Goal: Transaction & Acquisition: Purchase product/service

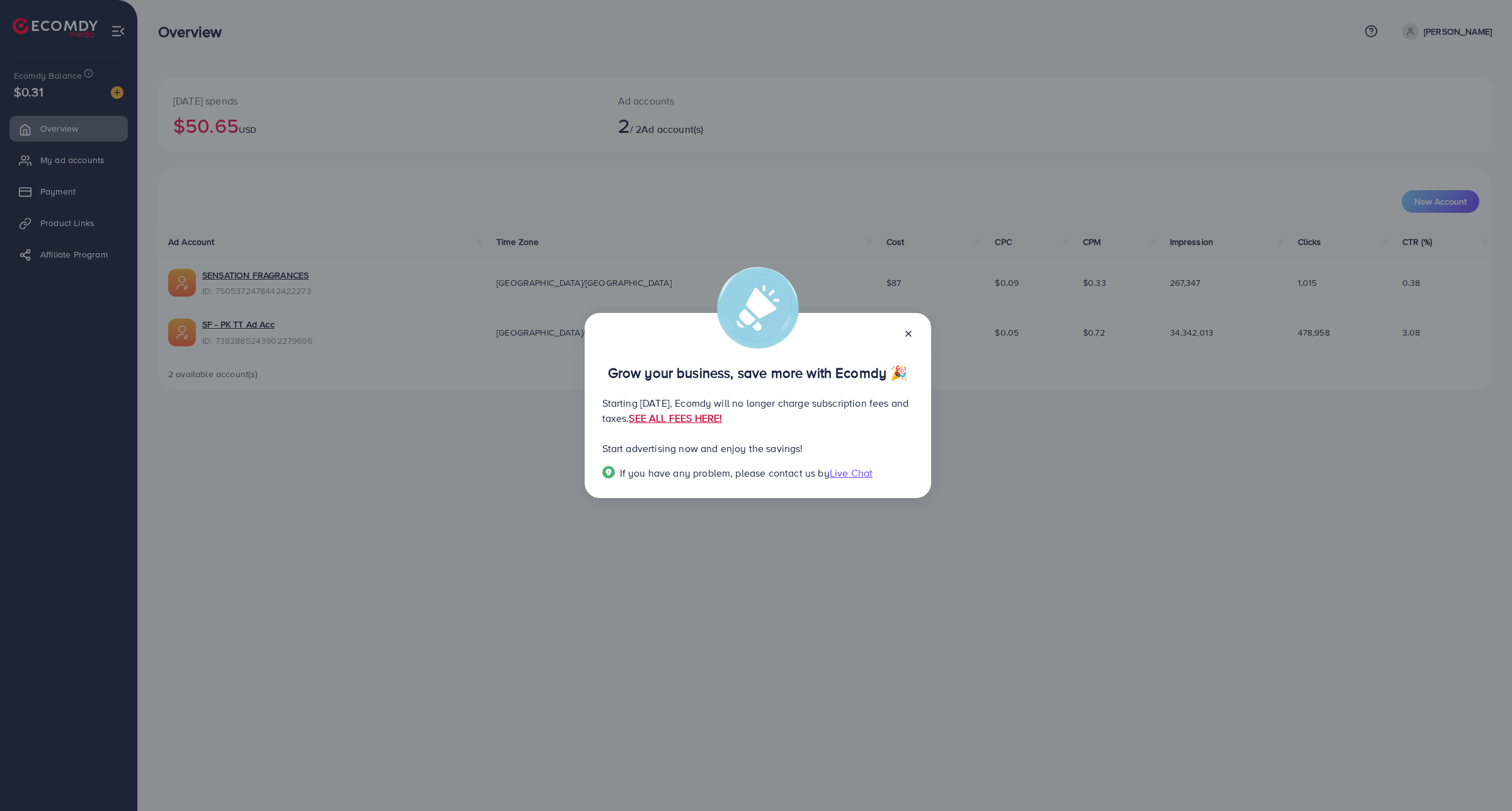
click at [722, 419] on link "SEE ALL FEES HERE!" at bounding box center [675, 418] width 93 height 14
click at [614, 530] on div "Grow your business, save more with Ecomdy 🎉 Starting [DATE], Ecomdy will no lon…" at bounding box center [756, 406] width 1512 height 811
click at [276, 264] on div "Grow your business, save more with Ecomdy 🎉 Starting [DATE], Ecomdy will no lon…" at bounding box center [756, 406] width 1512 height 811
click at [901, 338] on div at bounding box center [903, 332] width 20 height 14
click at [722, 413] on link "SEE ALL FEES HERE!" at bounding box center [675, 418] width 93 height 14
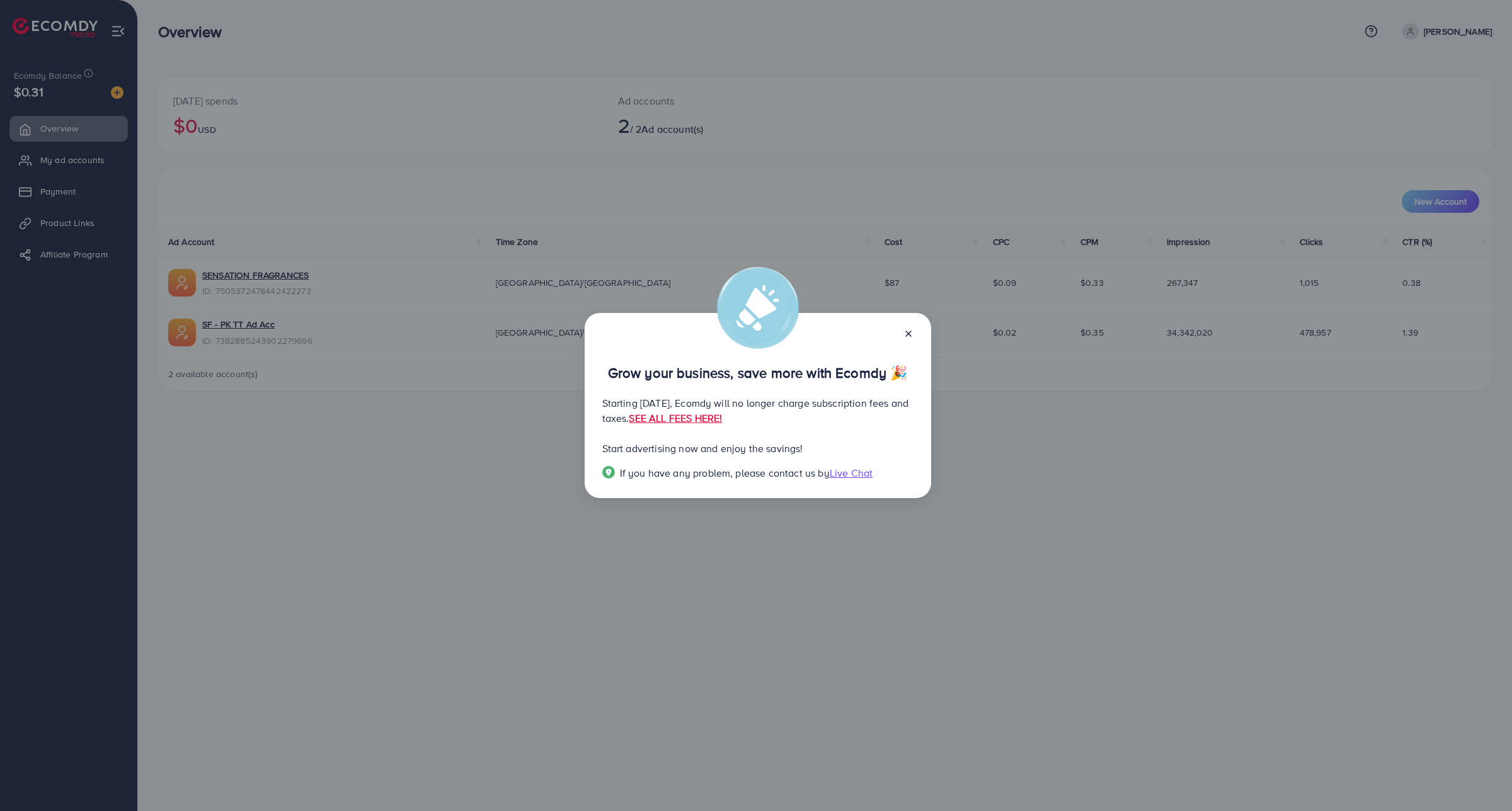
click at [905, 336] on icon at bounding box center [908, 333] width 10 height 10
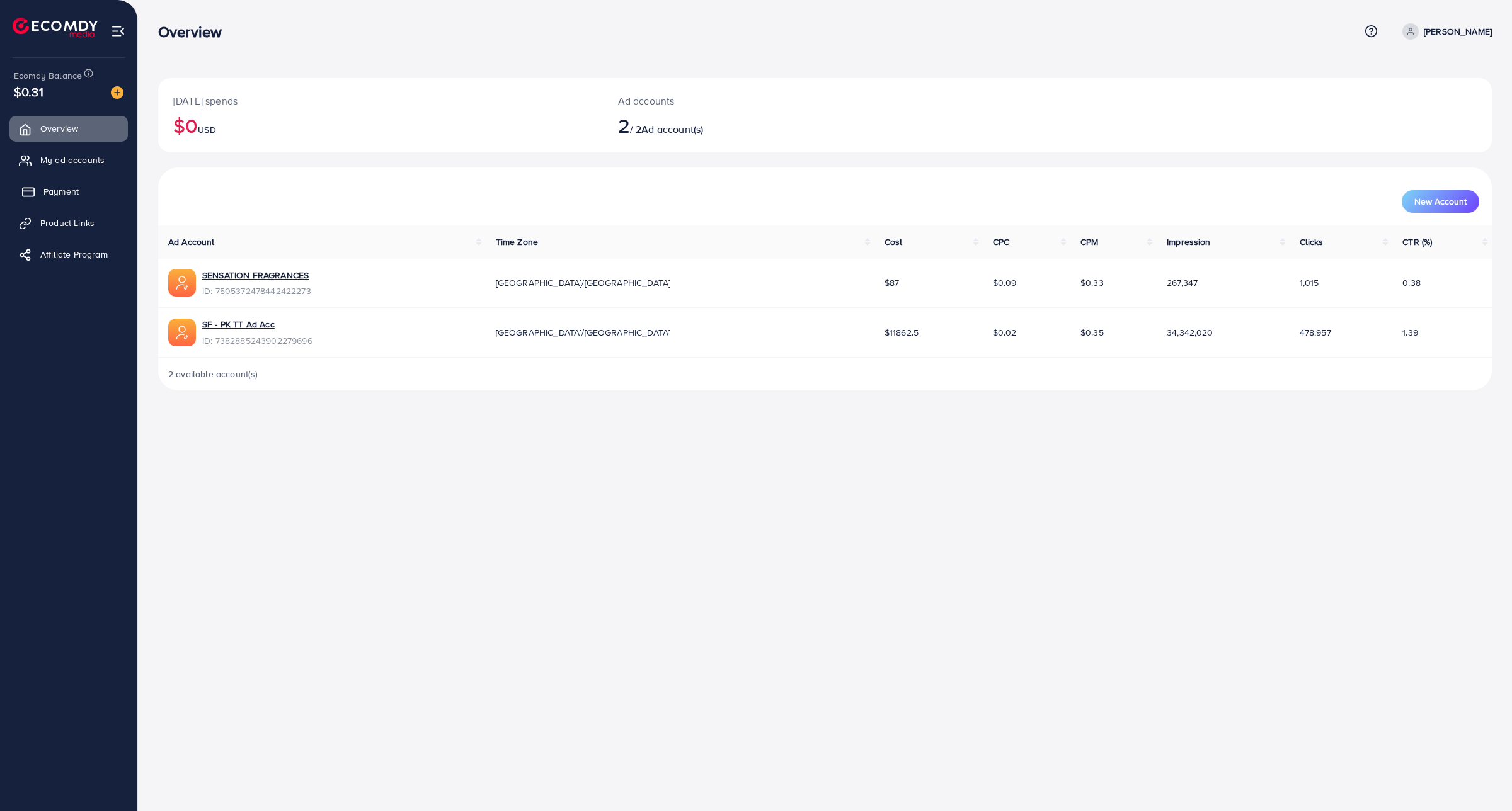
click at [82, 198] on link "Payment" at bounding box center [69, 191] width 119 height 25
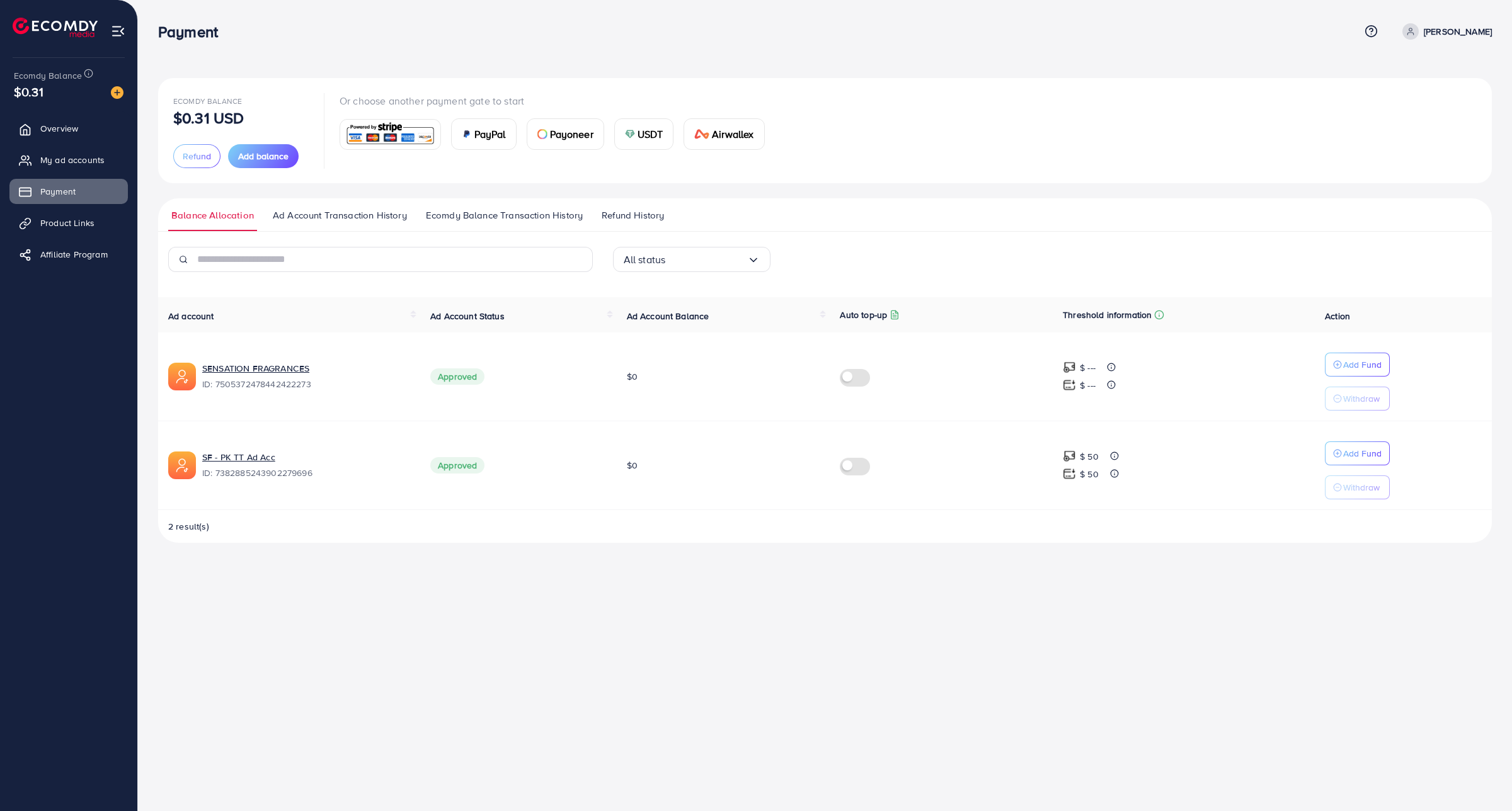
click at [361, 209] on span "Ad Account Transaction History" at bounding box center [339, 215] width 134 height 14
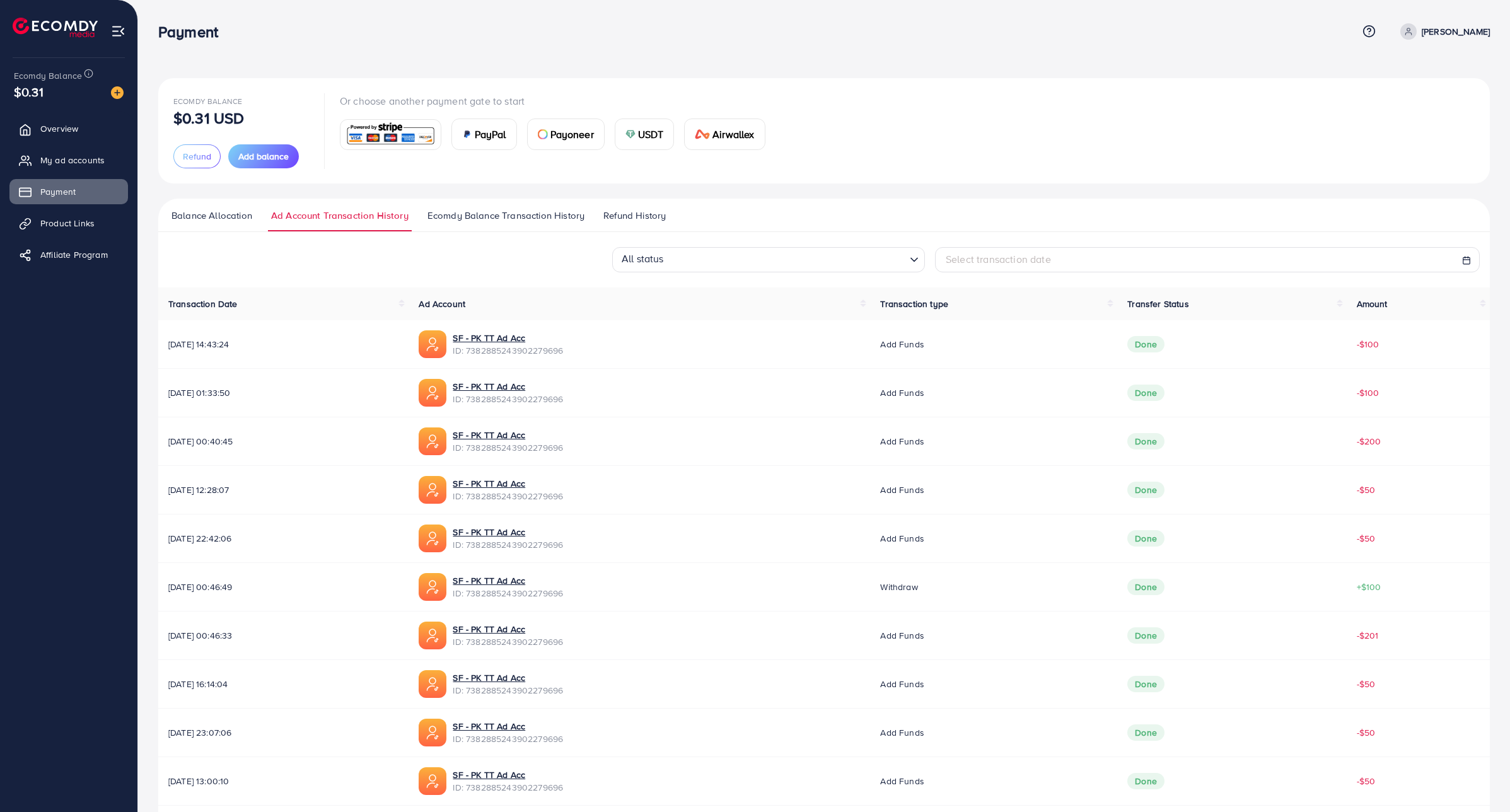
click at [238, 216] on span "Balance Allocation" at bounding box center [212, 216] width 80 height 14
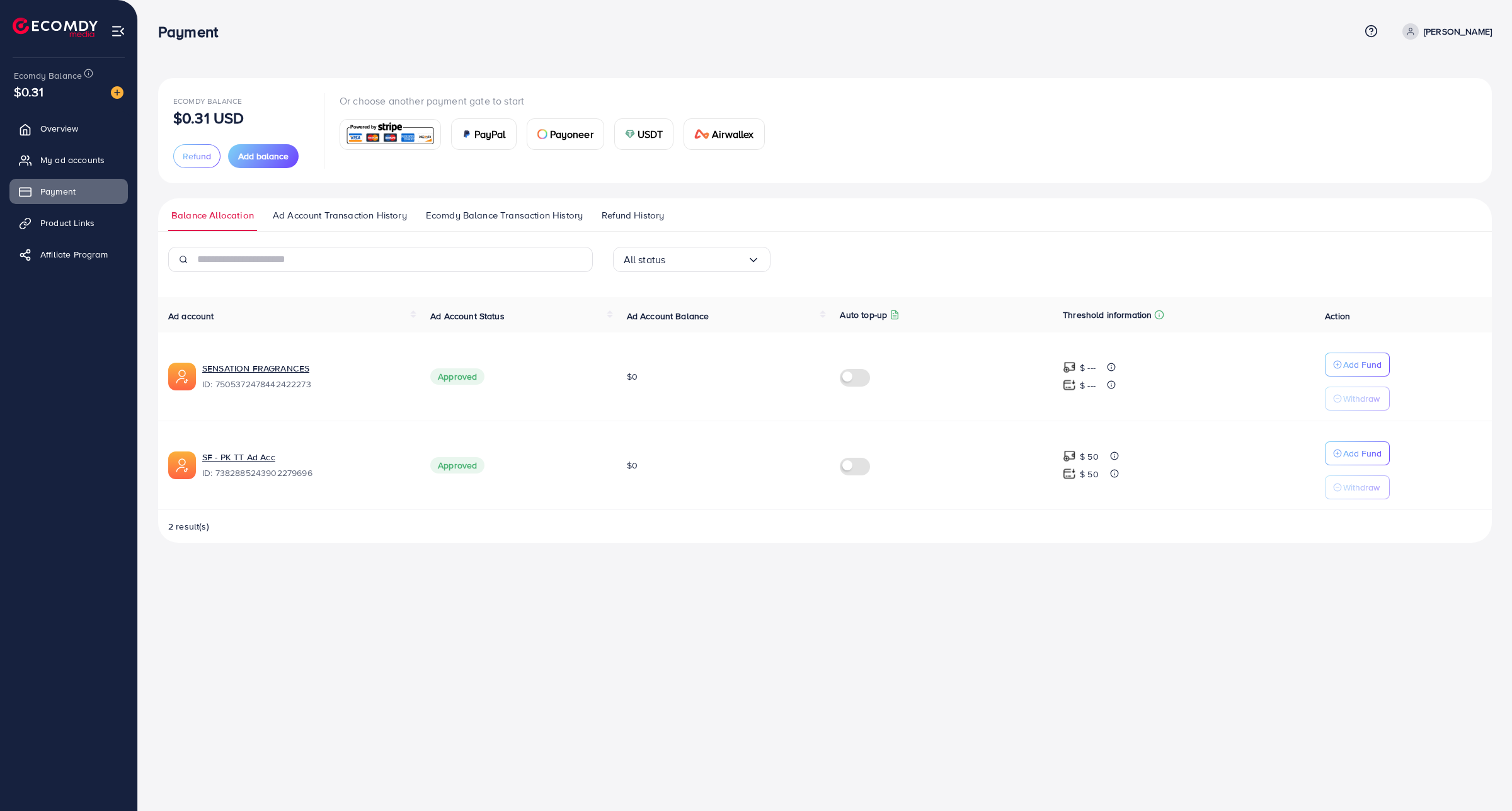
click at [387, 135] on img at bounding box center [390, 134] width 93 height 27
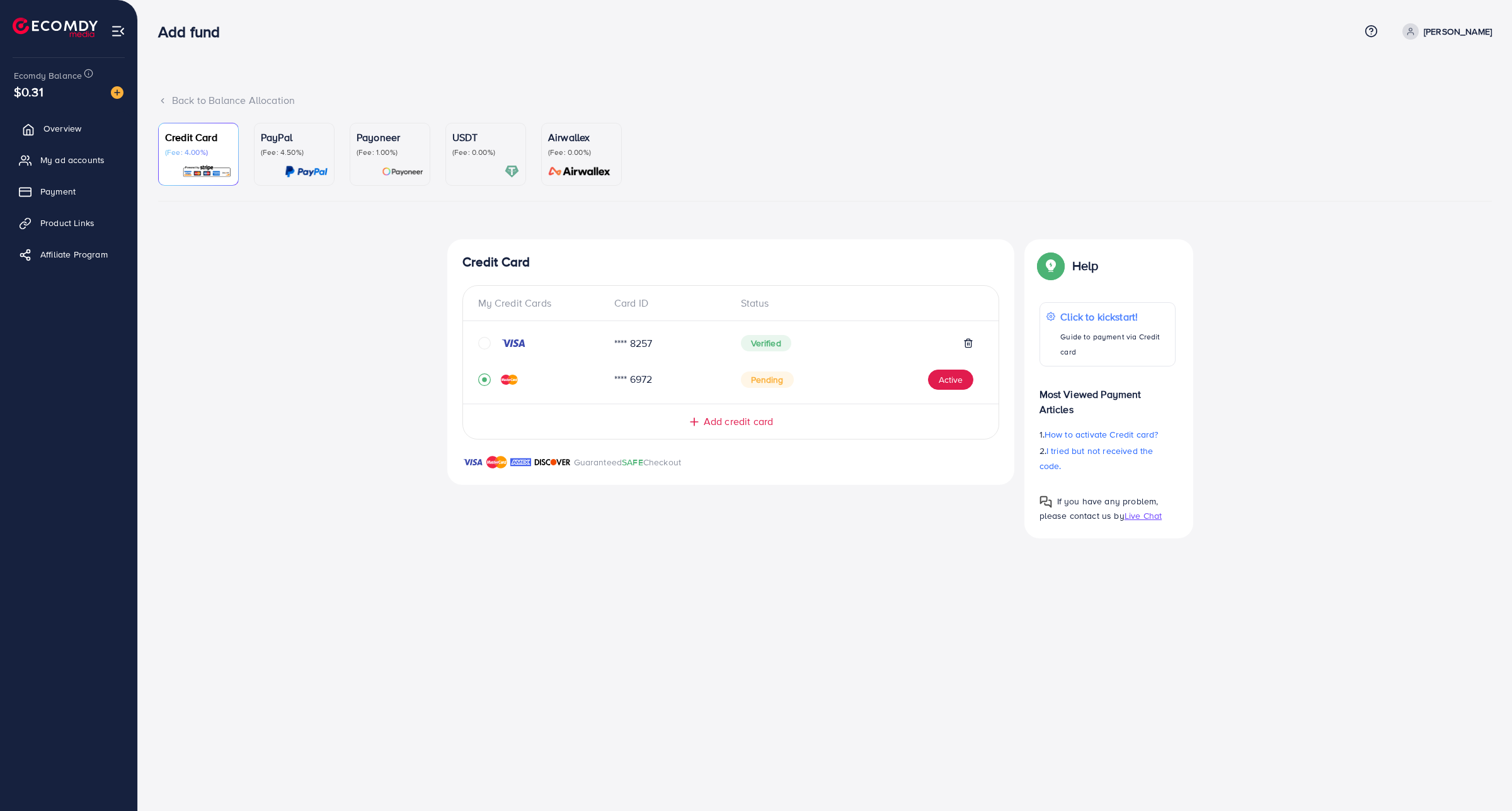
click at [65, 124] on span "Overview" at bounding box center [62, 128] width 38 height 12
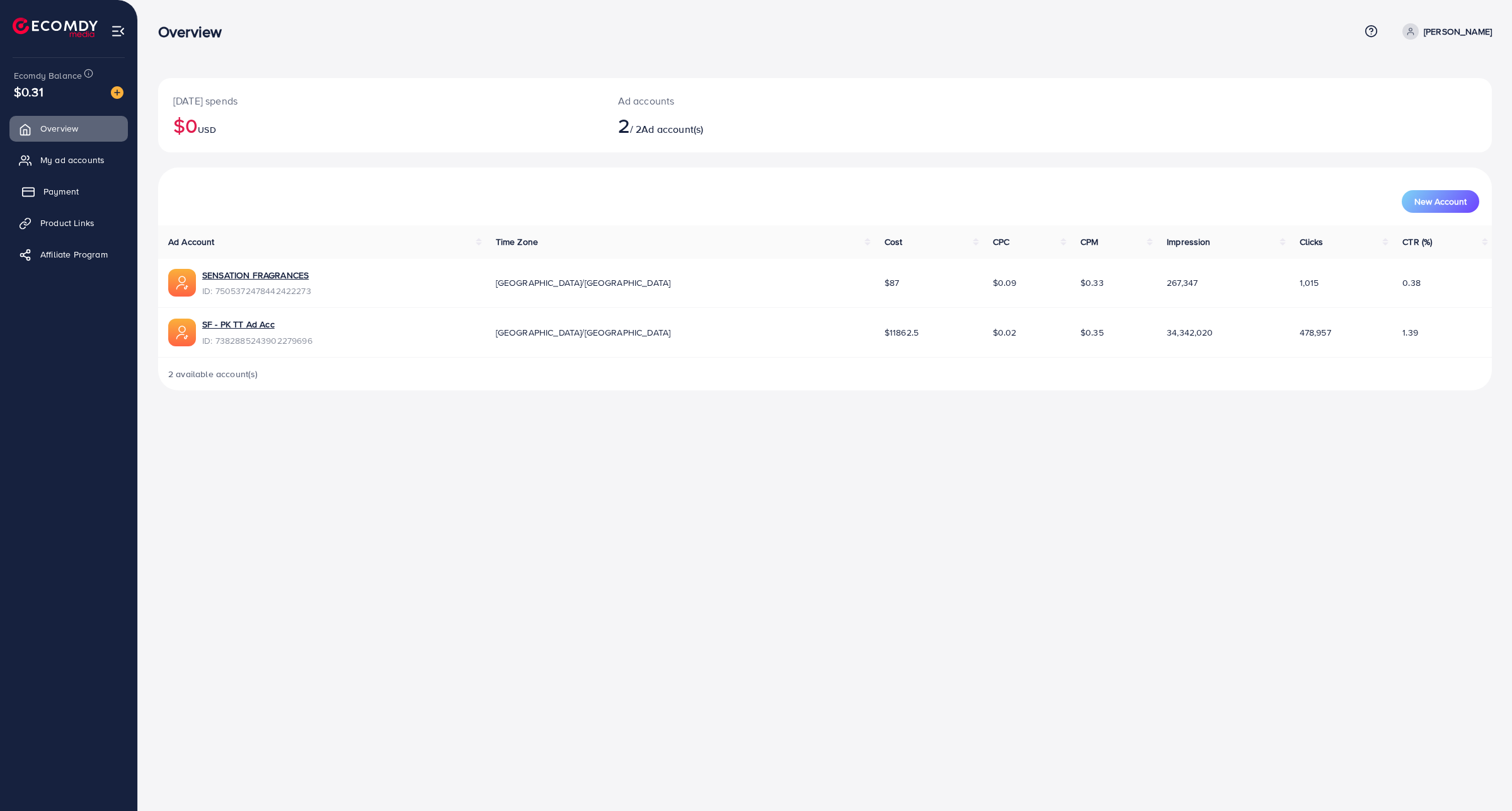
click at [66, 196] on span "Payment" at bounding box center [60, 191] width 35 height 12
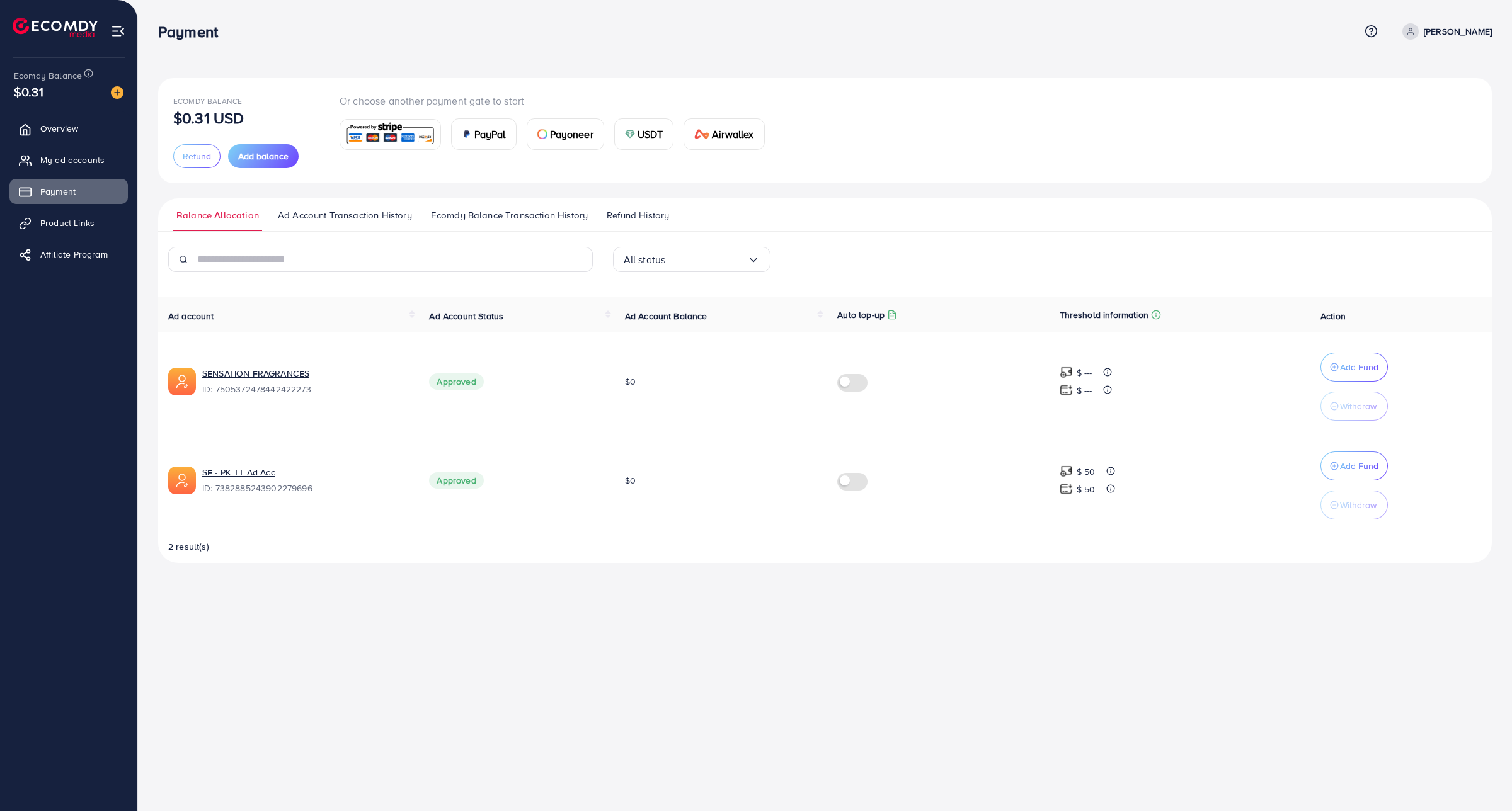
click at [408, 140] on img at bounding box center [390, 134] width 93 height 27
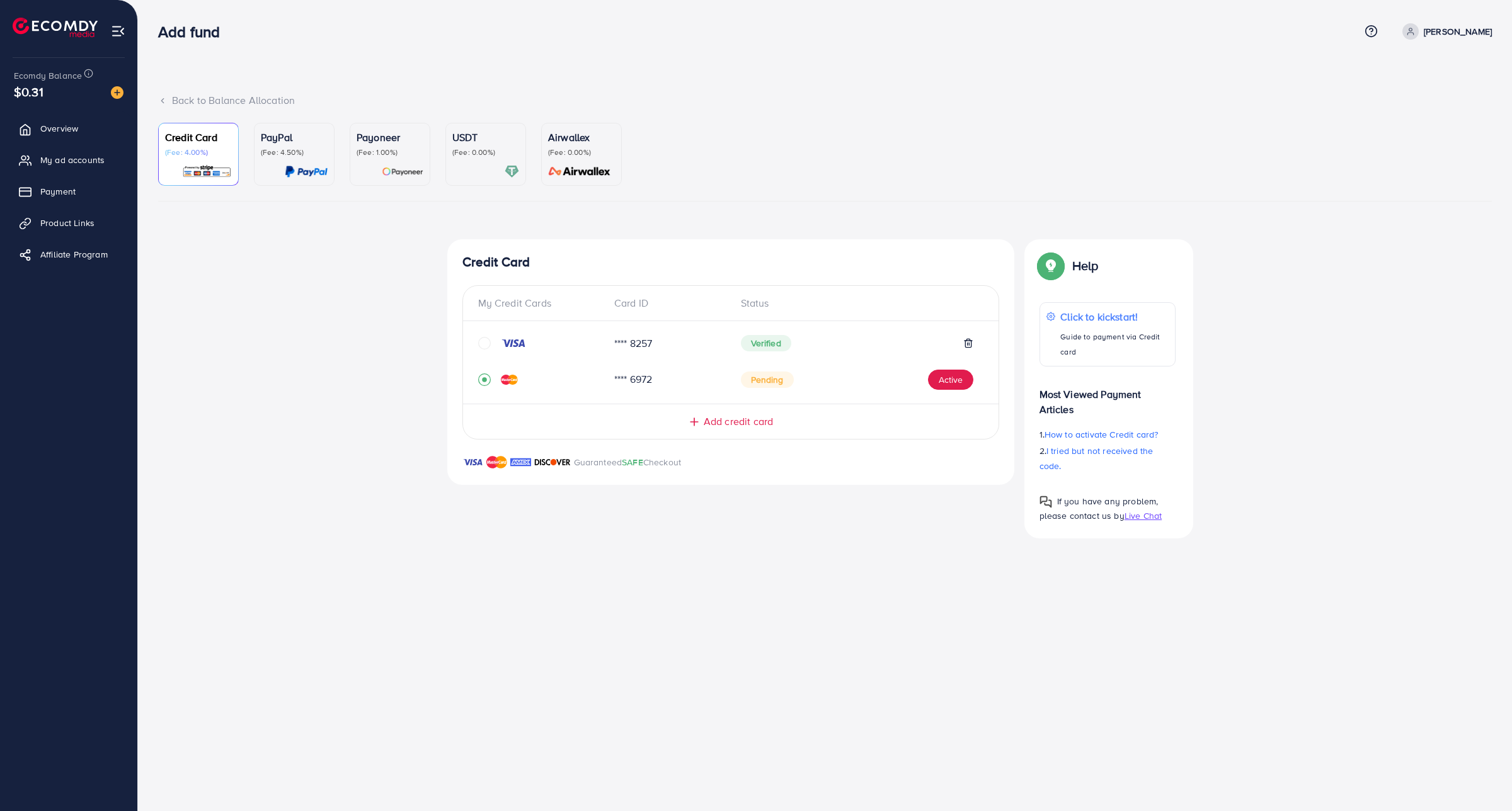
click at [472, 338] on div "**** 8257 Verified **** 6972 Pending Active" at bounding box center [731, 362] width 535 height 62
click at [480, 342] on icon "circle" at bounding box center [485, 343] width 12 height 12
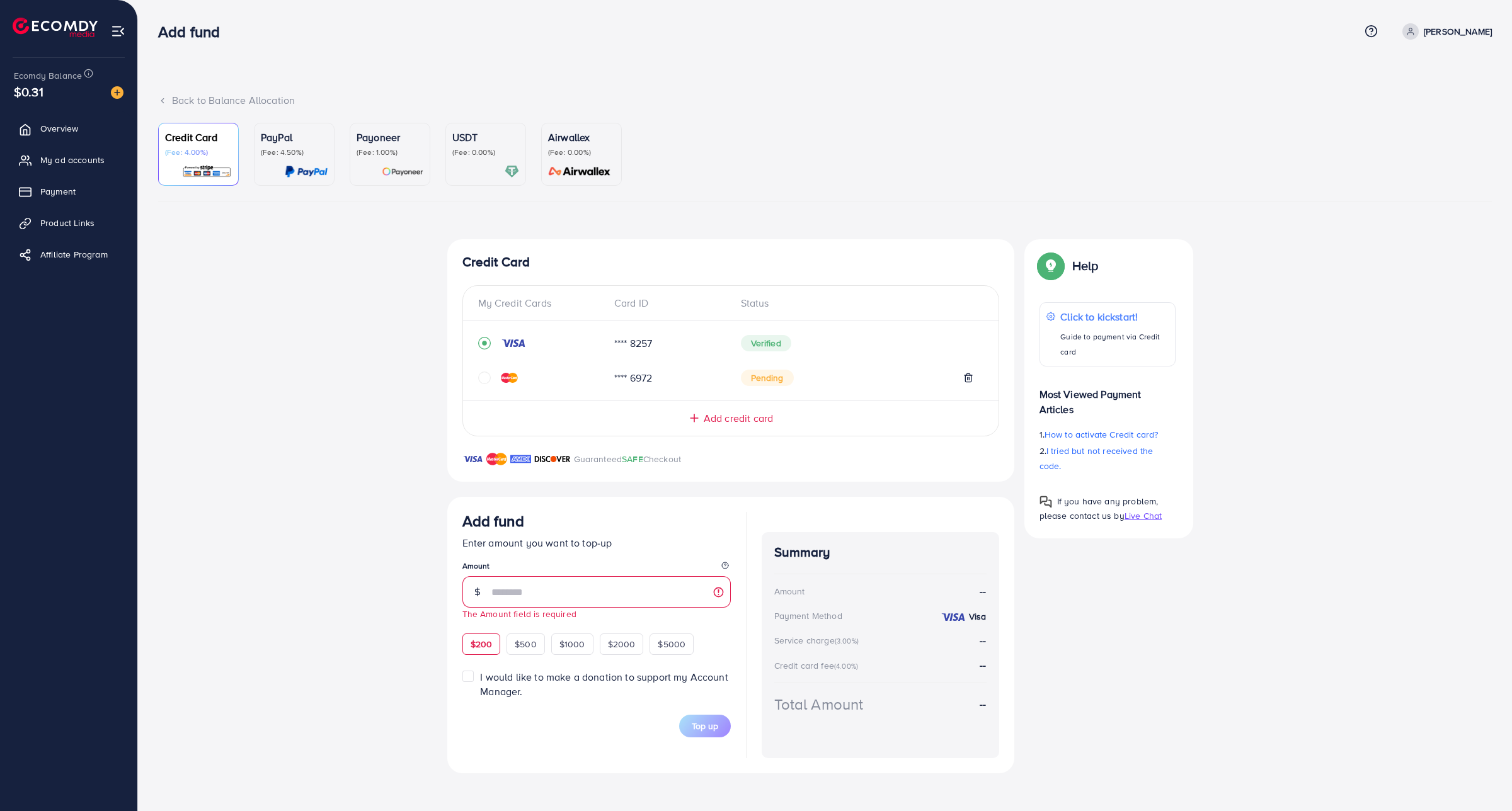
click at [489, 625] on div "Add fund Enter amount you want to top-up Amount The Amount field is required $2…" at bounding box center [596, 583] width 268 height 143
click at [410, 587] on div "Top-up Success! Thanks you for your purchase. Please check your balance again. …" at bounding box center [824, 506] width 1334 height 534
click at [489, 648] on span "$200" at bounding box center [482, 644] width 22 height 12
type input "***"
click at [398, 614] on div "Top-up Success! Thanks you for your purchase. Please check your balance again. …" at bounding box center [824, 506] width 1334 height 534
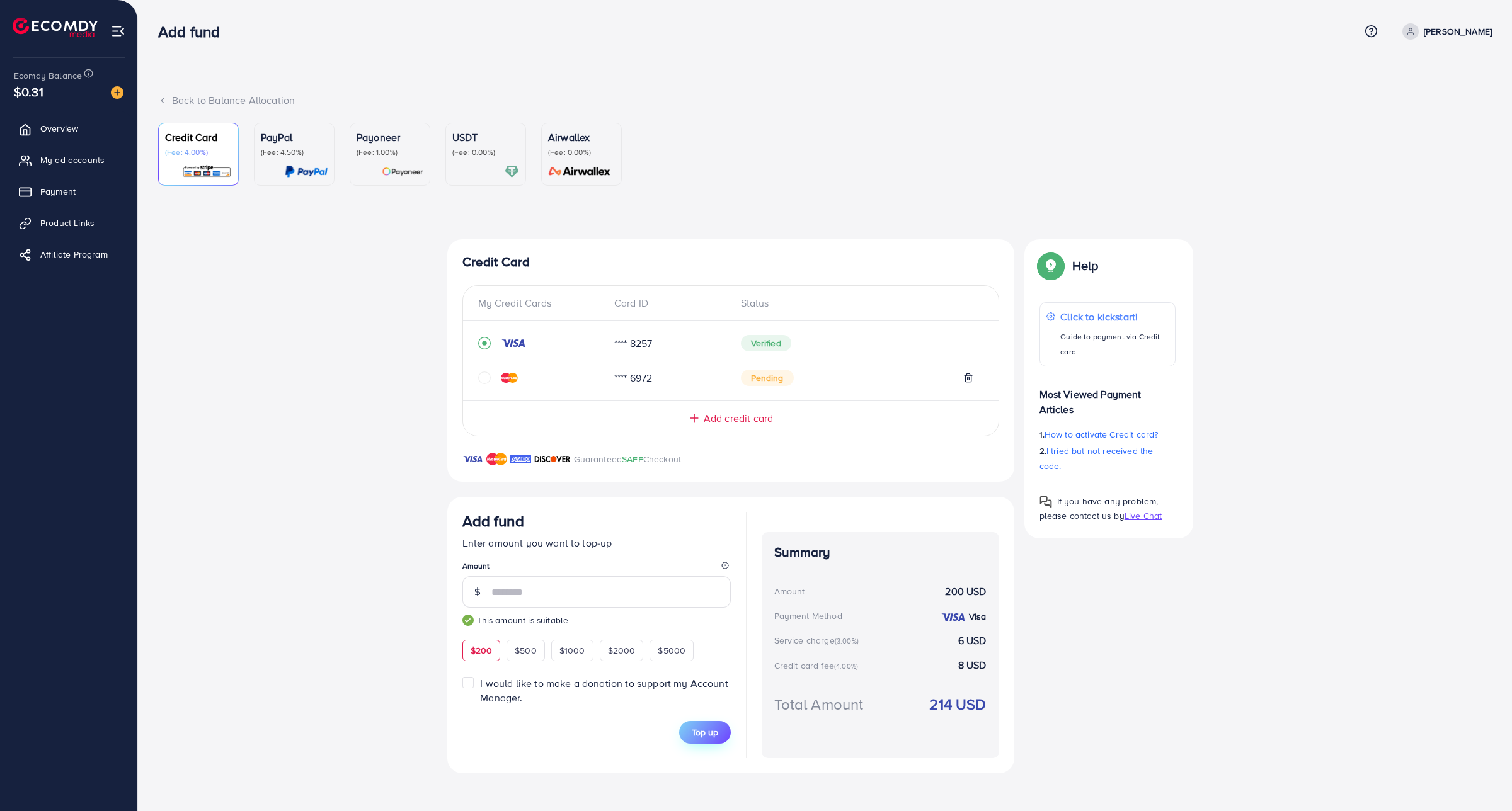
click at [704, 733] on span "Top up" at bounding box center [705, 732] width 27 height 12
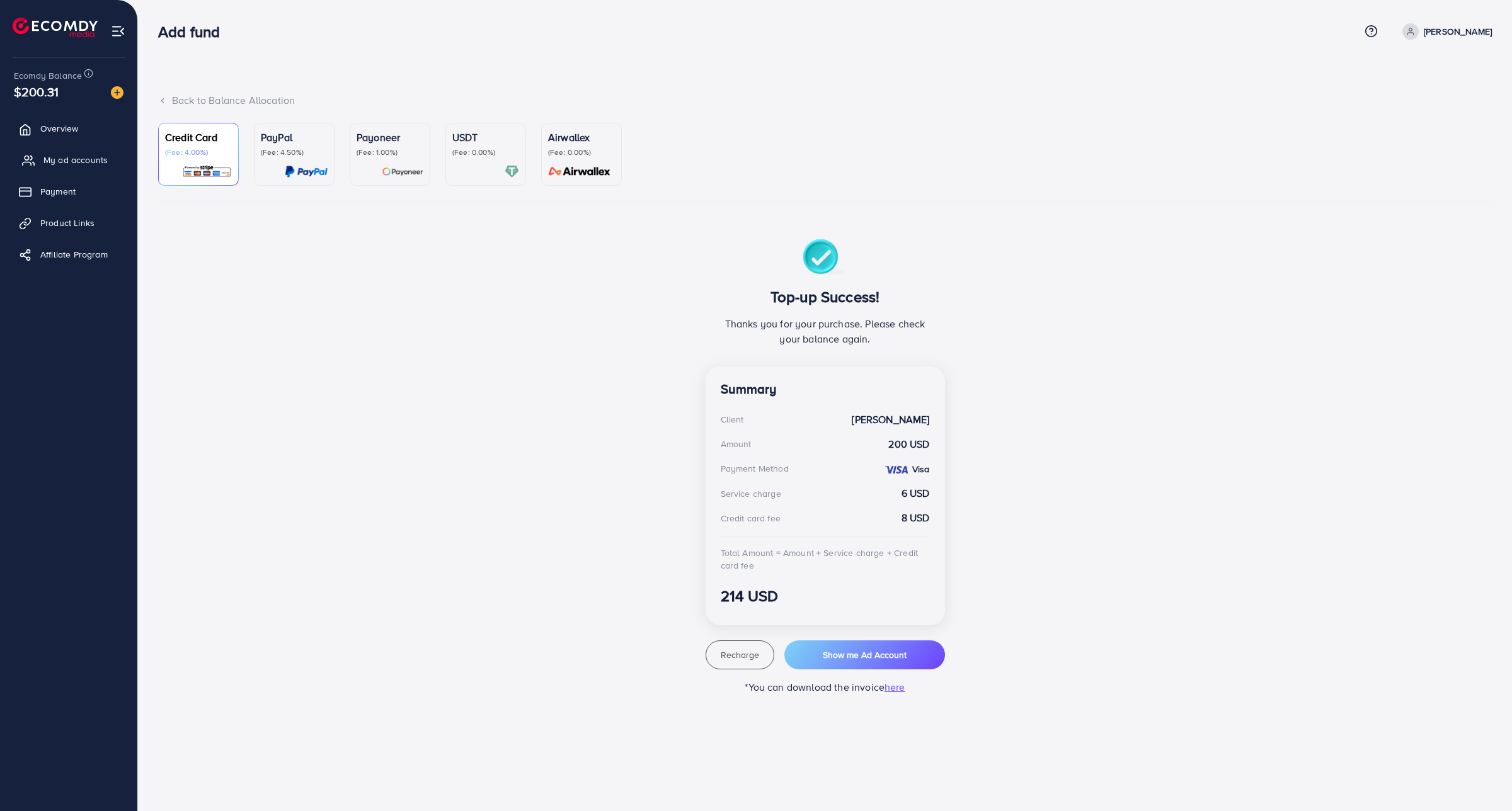
drag, startPoint x: 91, startPoint y: 161, endPoint x: 96, endPoint y: 153, distance: 9.4
click at [91, 161] on span "My ad accounts" at bounding box center [75, 160] width 65 height 12
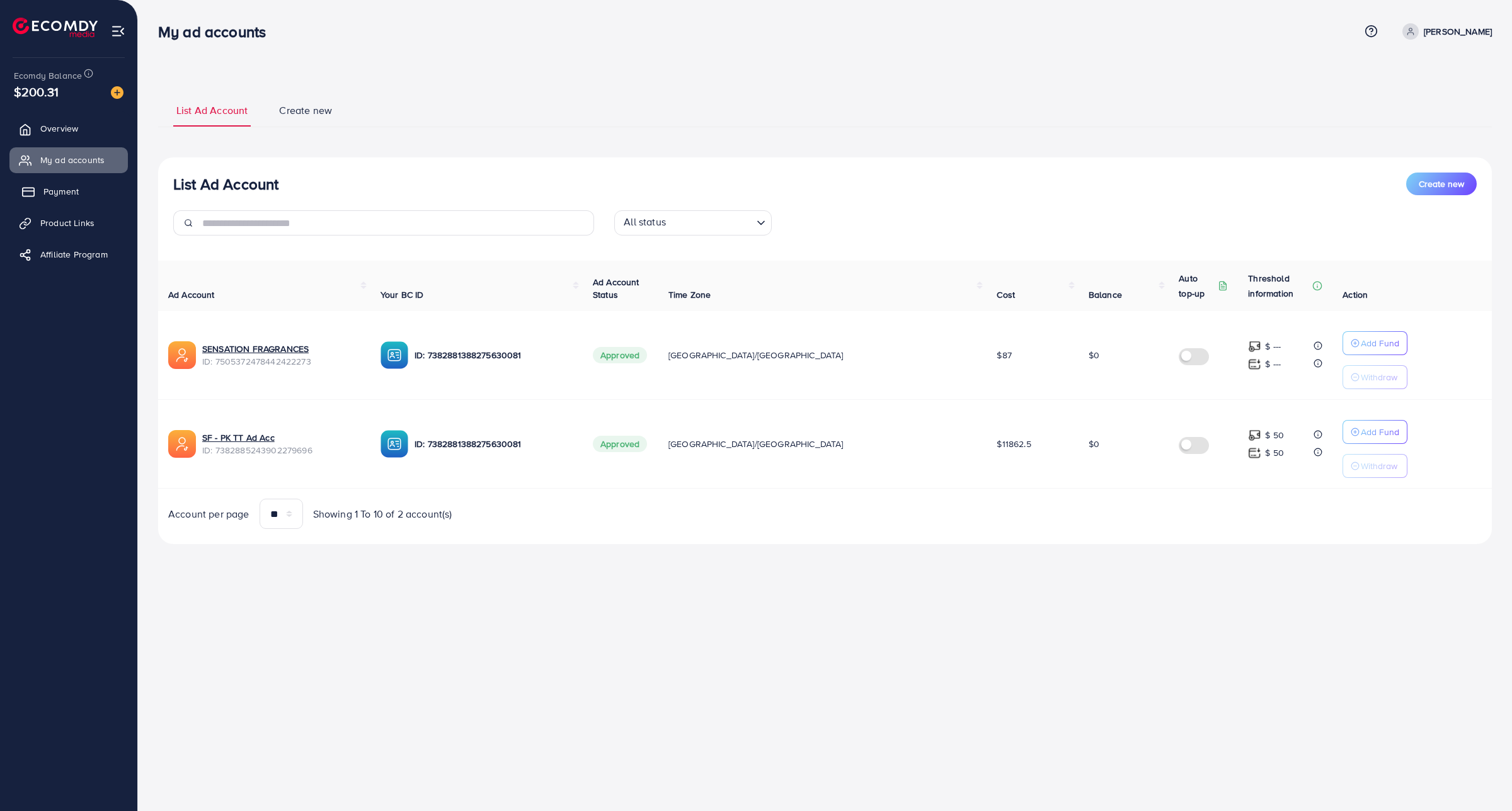
click at [70, 196] on span "Payment" at bounding box center [60, 191] width 35 height 12
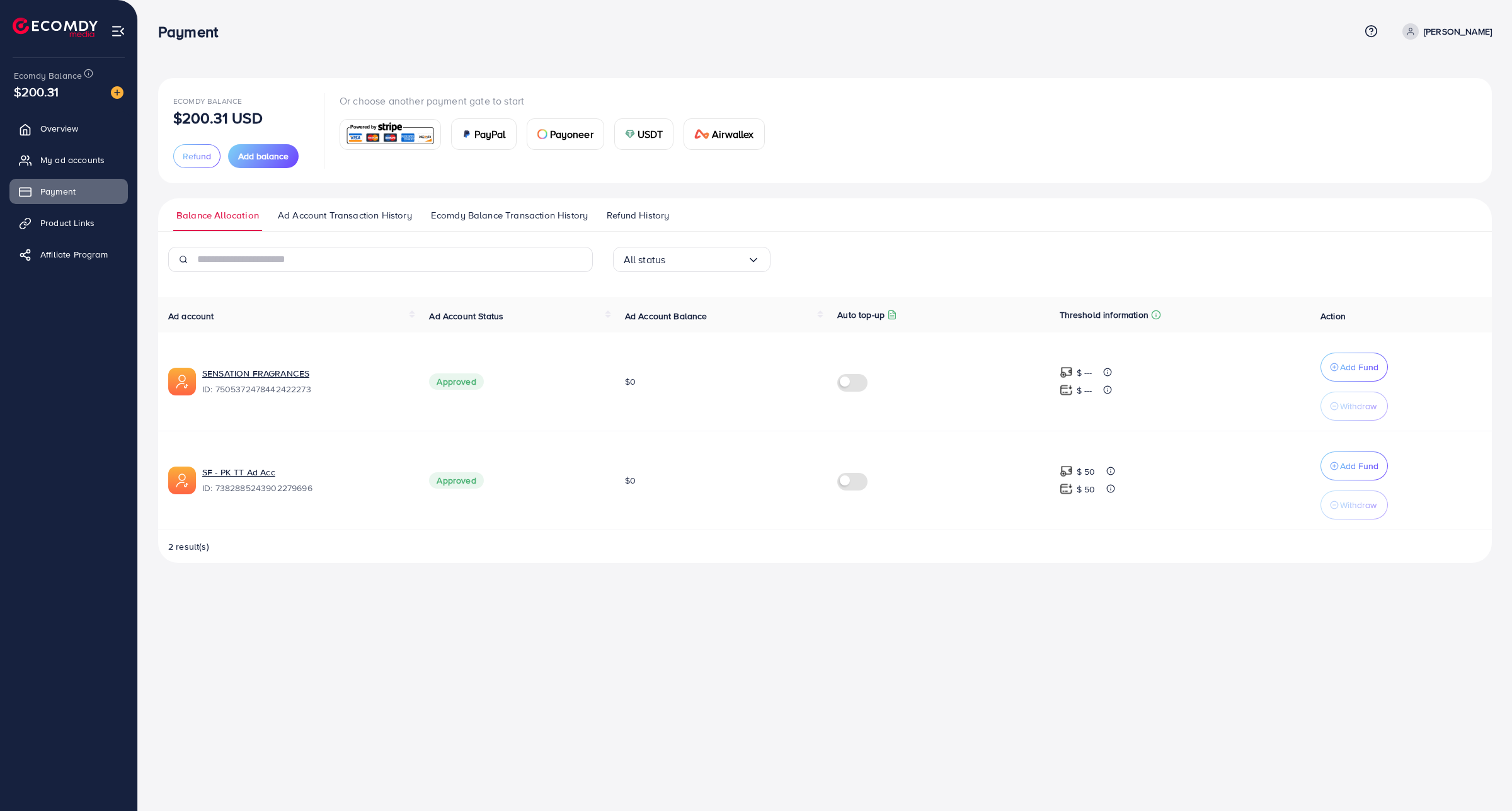
click at [467, 221] on span "Ecomdy Balance Transaction History" at bounding box center [509, 215] width 157 height 14
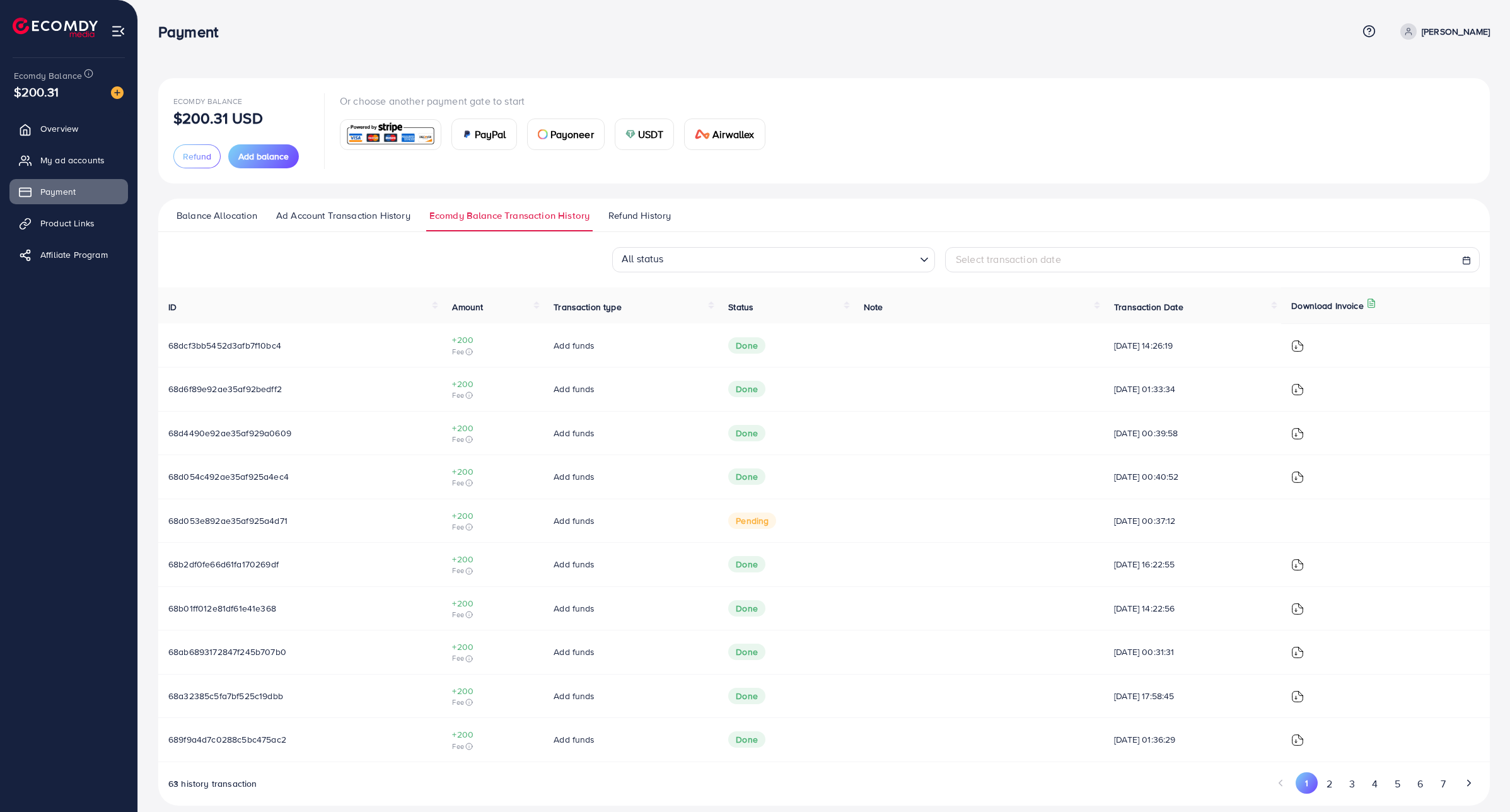
scroll to position [14, 0]
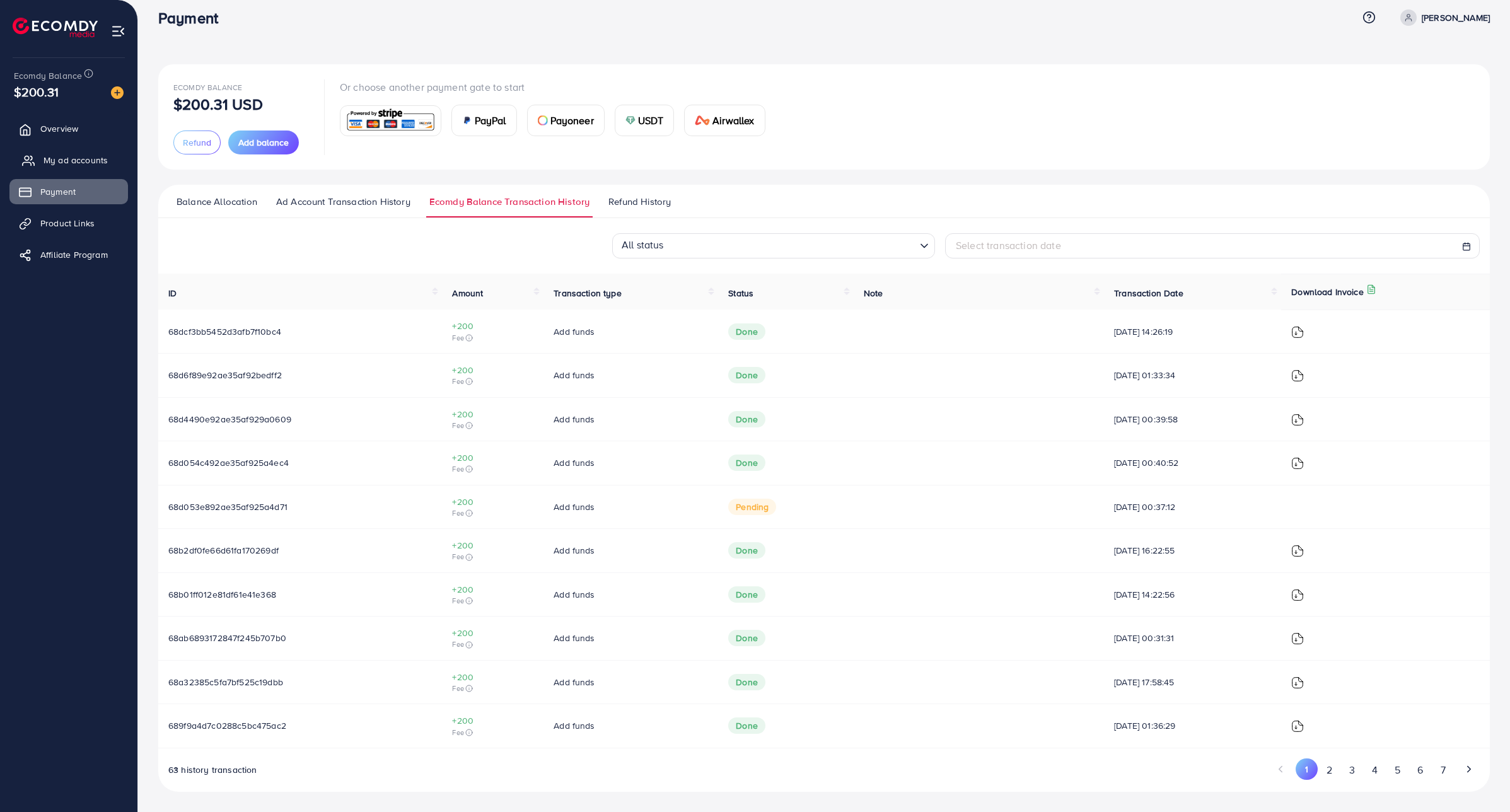
click at [56, 159] on span "My ad accounts" at bounding box center [76, 160] width 65 height 12
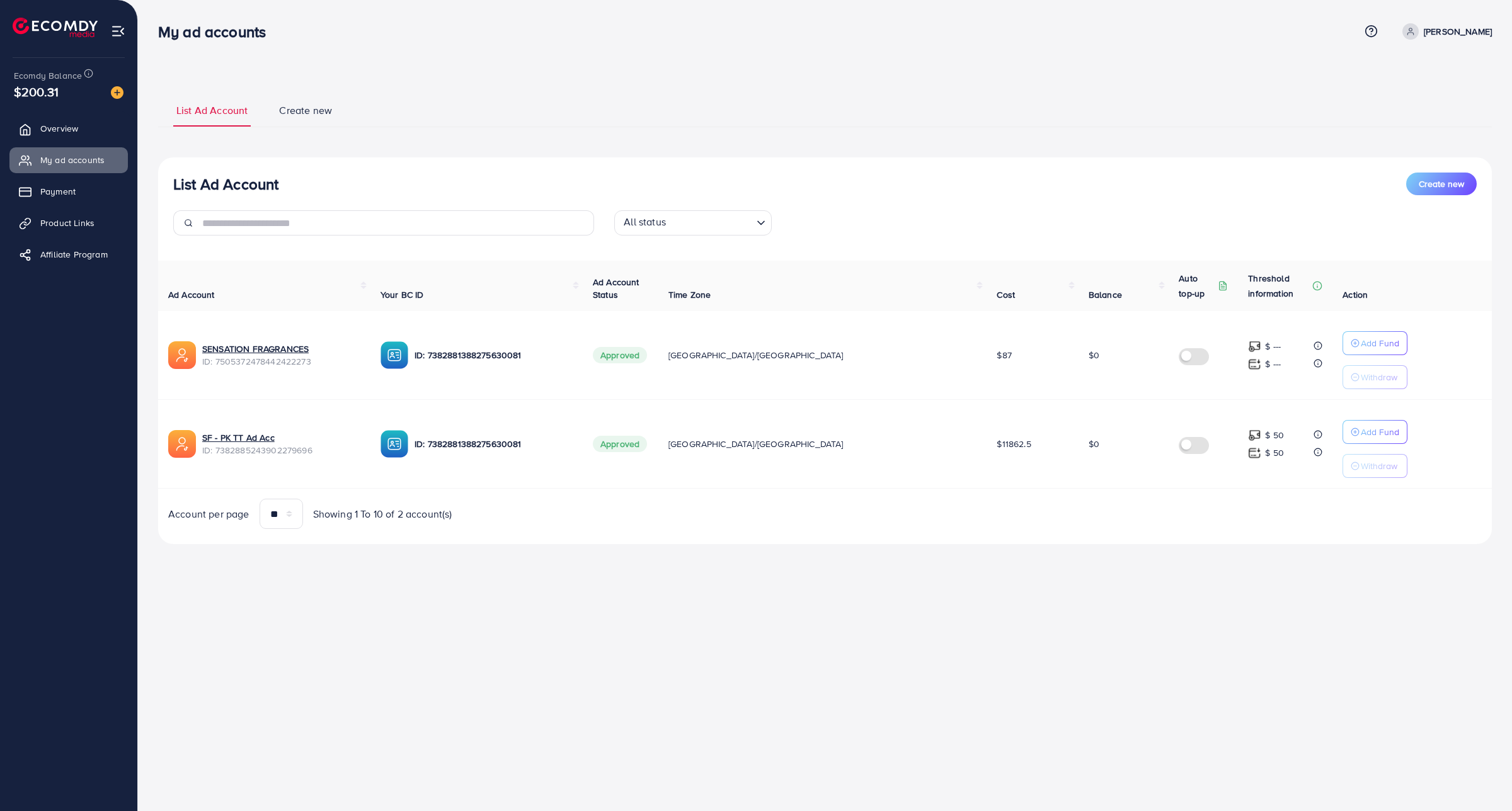
click at [1178, 448] on label at bounding box center [1196, 444] width 35 height 14
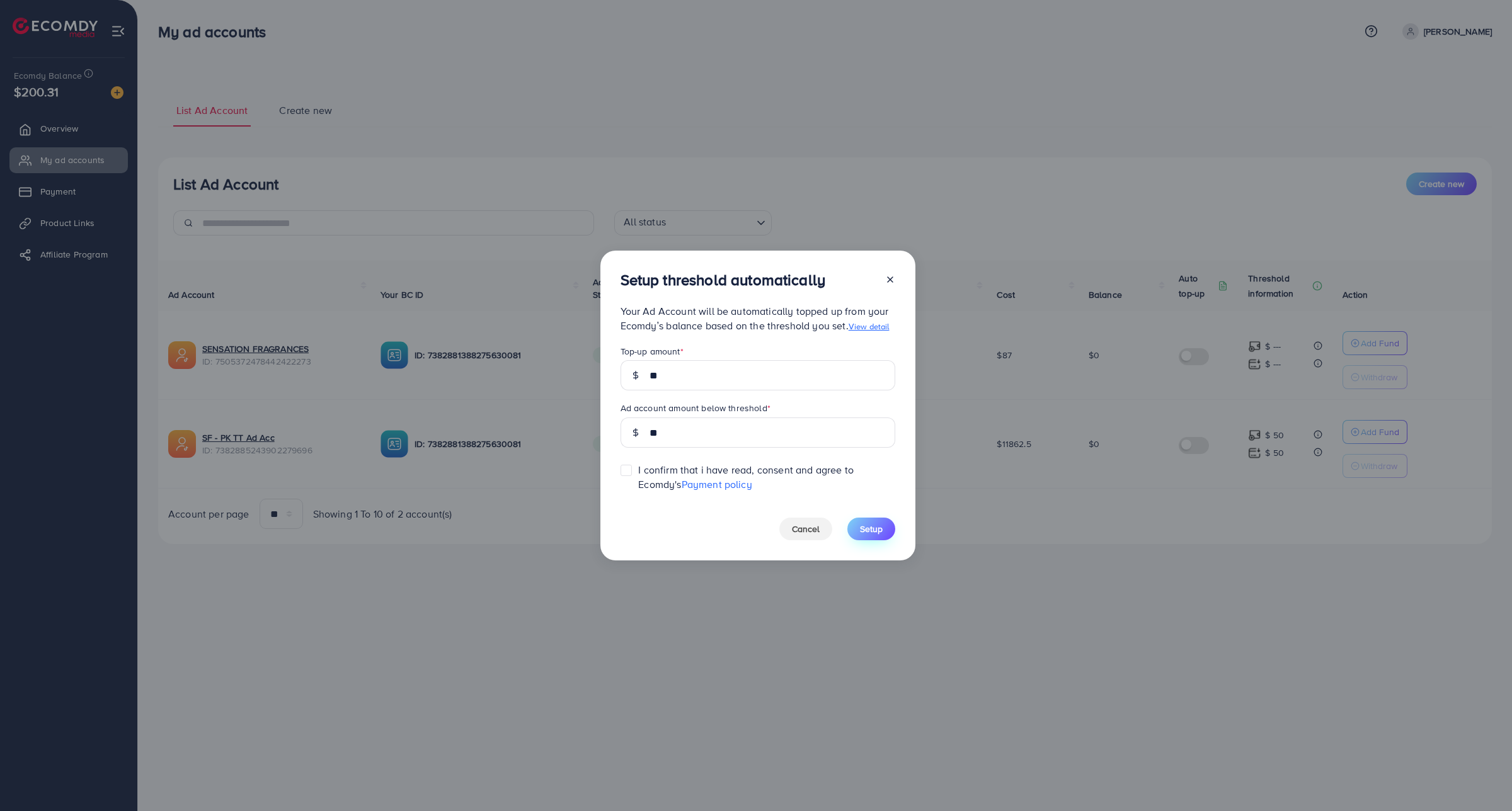
click at [874, 519] on button "Setup" at bounding box center [871, 528] width 48 height 23
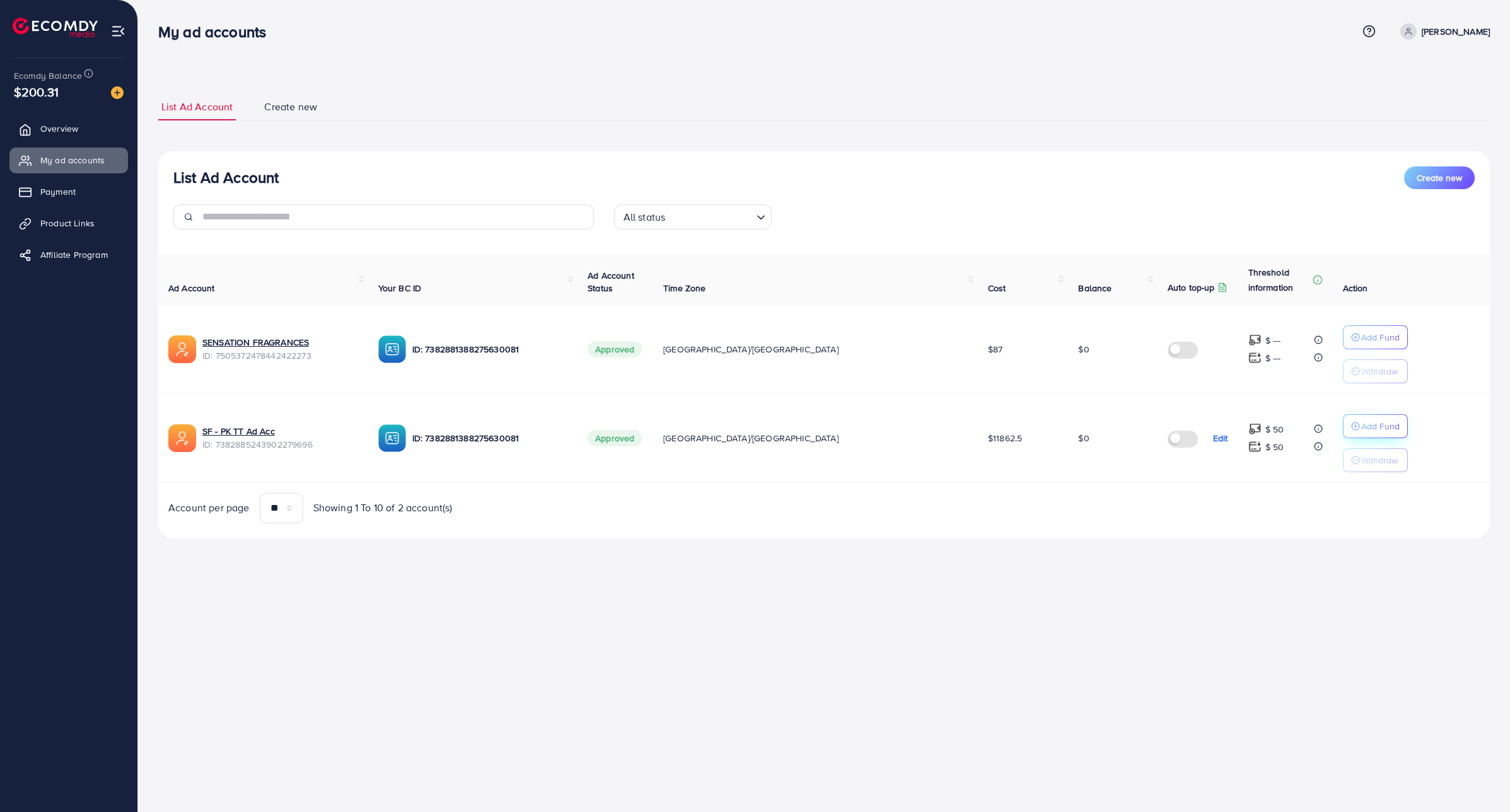
click at [1343, 420] on button "Add Fund" at bounding box center [1375, 426] width 65 height 24
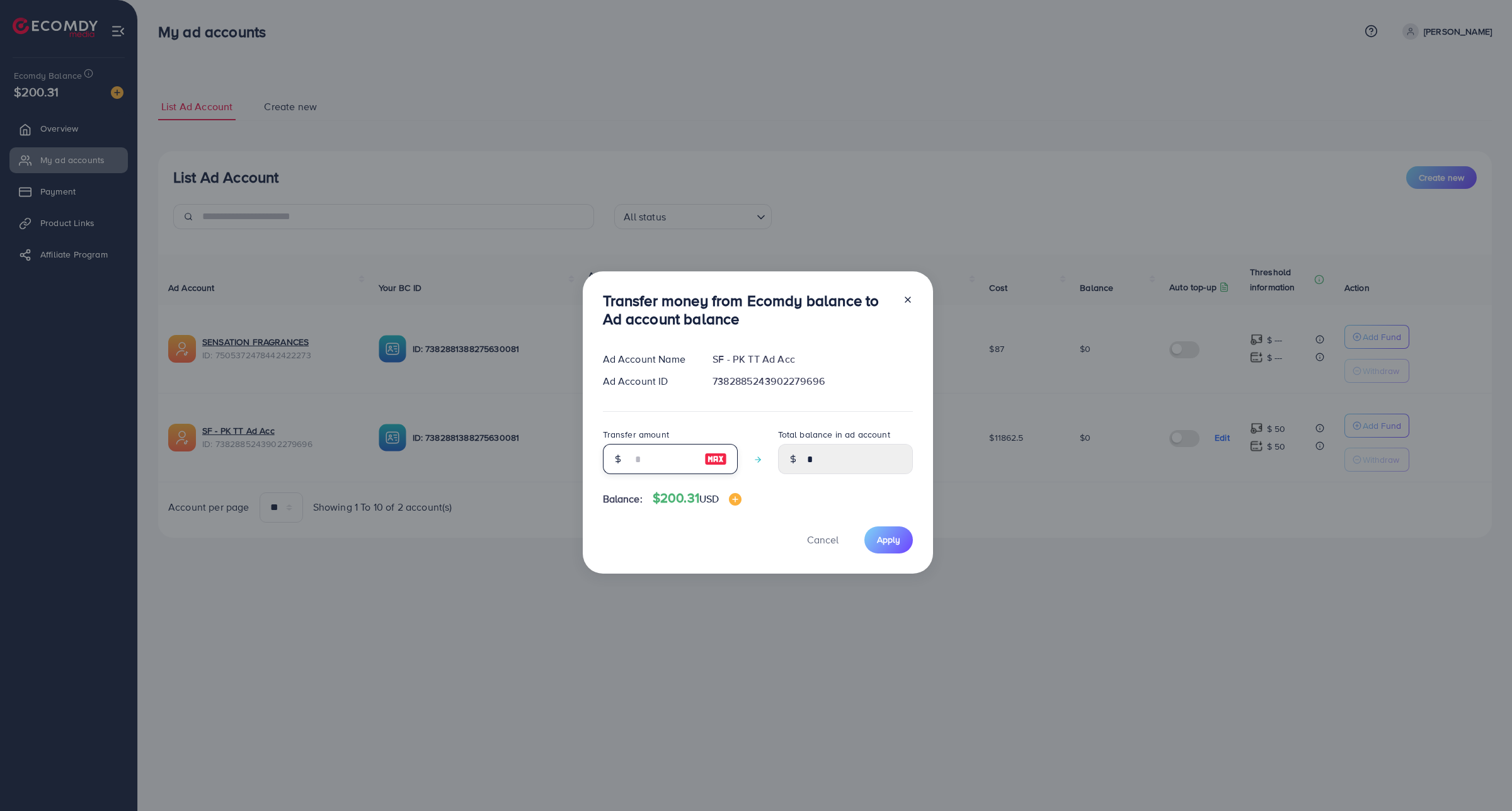
click at [637, 450] on input "number" at bounding box center [664, 459] width 63 height 30
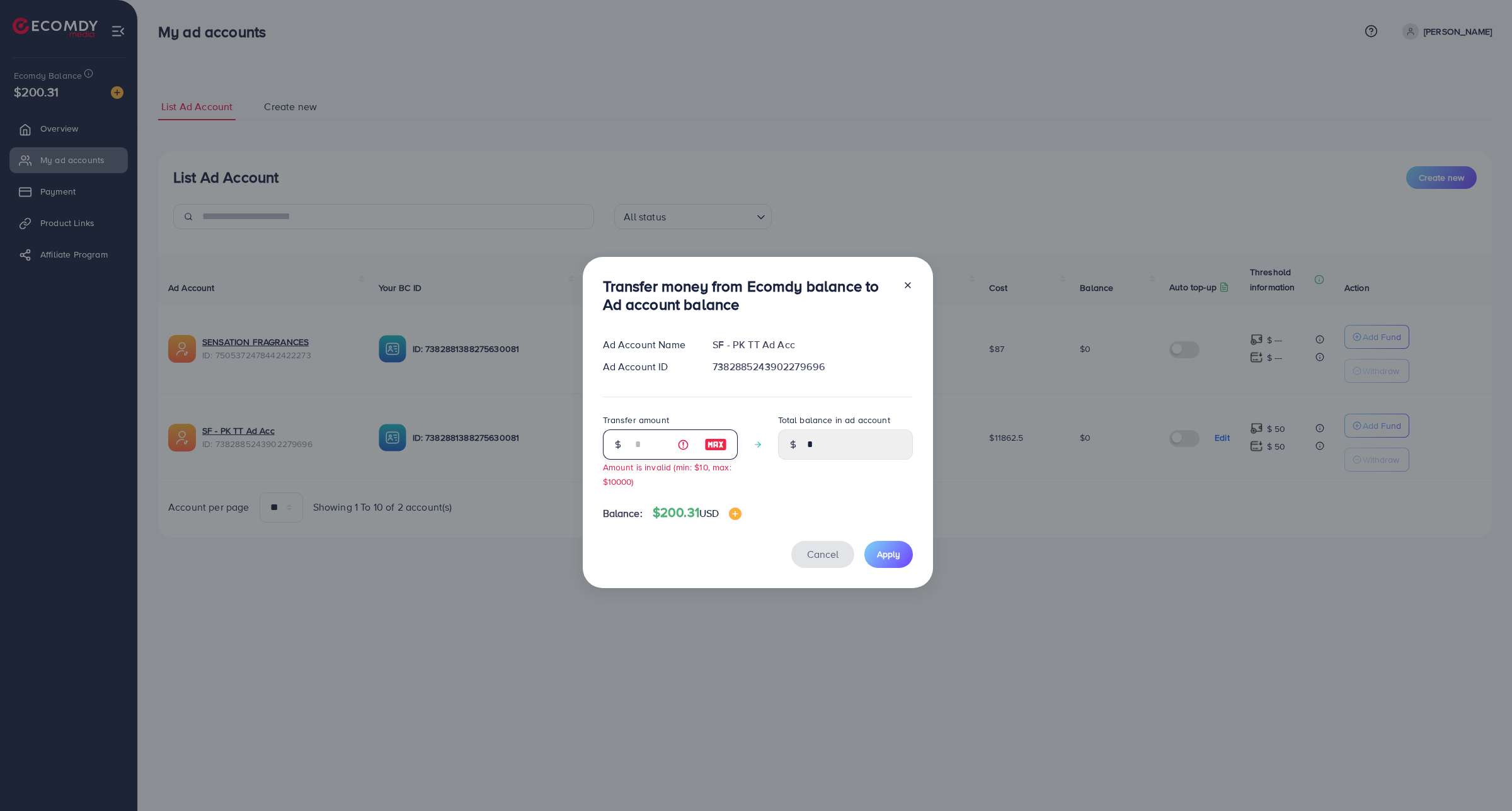
type input "**"
type input "*****"
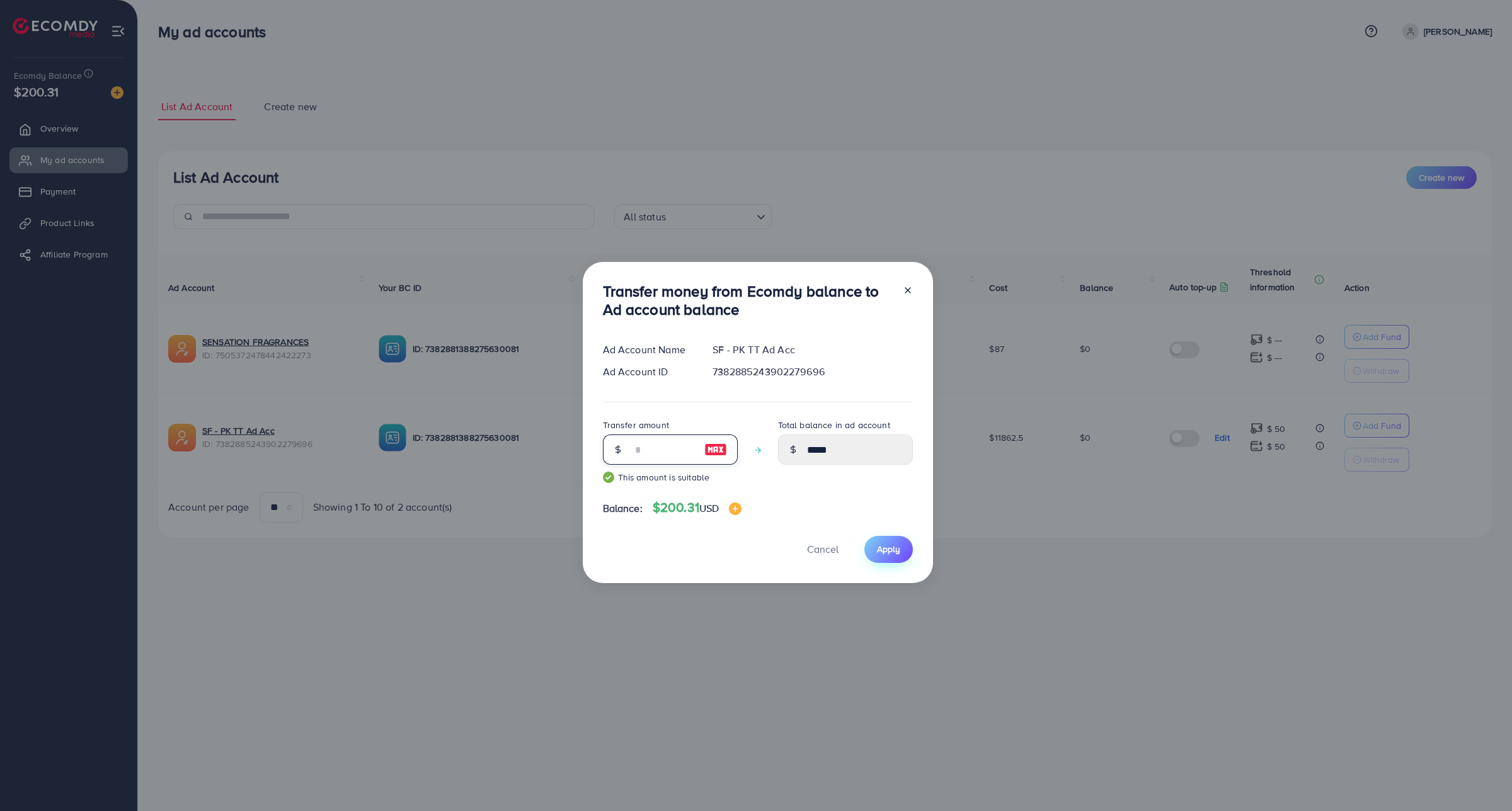
type input "**"
click at [877, 543] on span "Apply" at bounding box center [889, 549] width 23 height 12
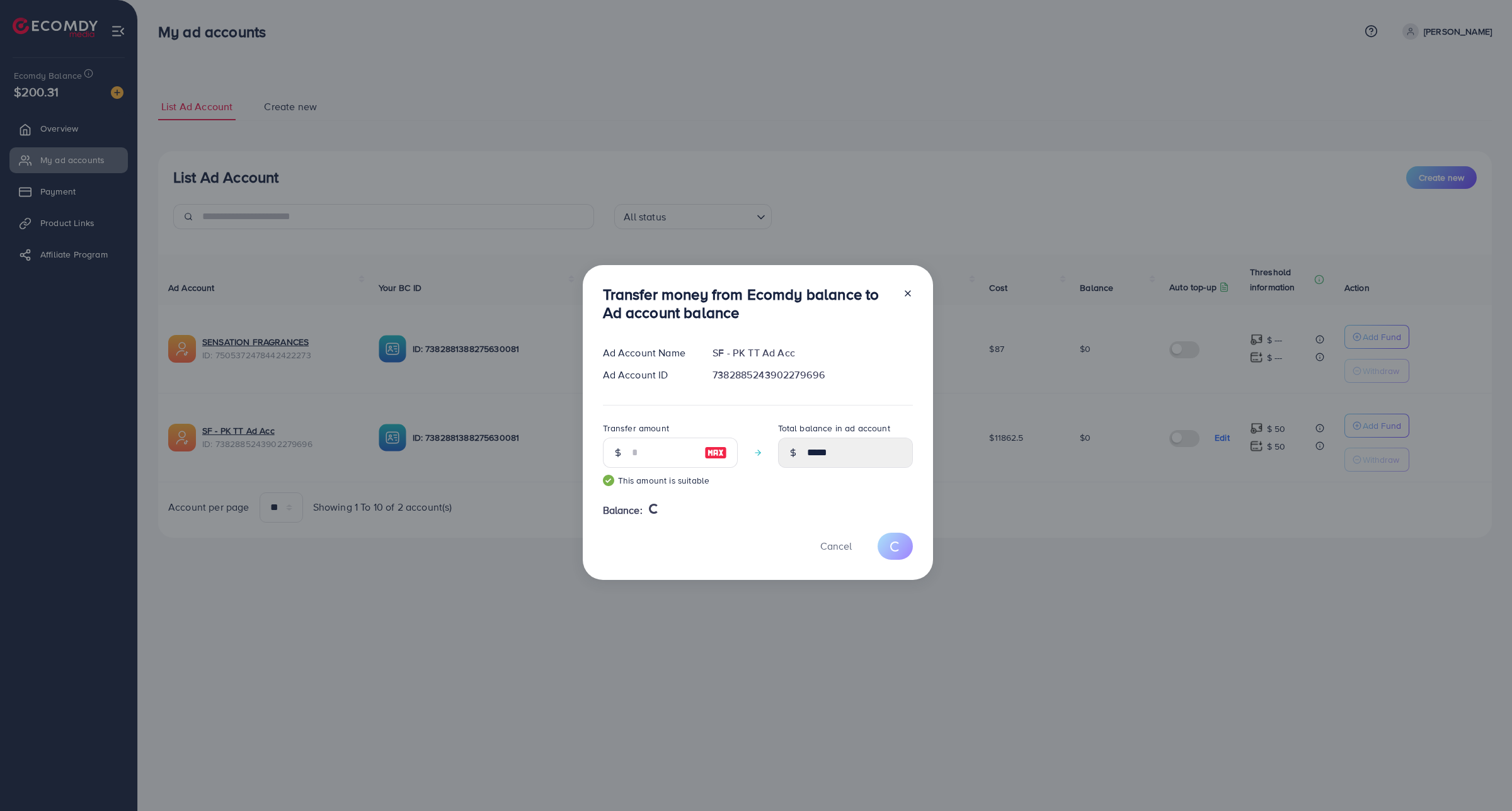
type input "*"
